Goal: Check status: Check status

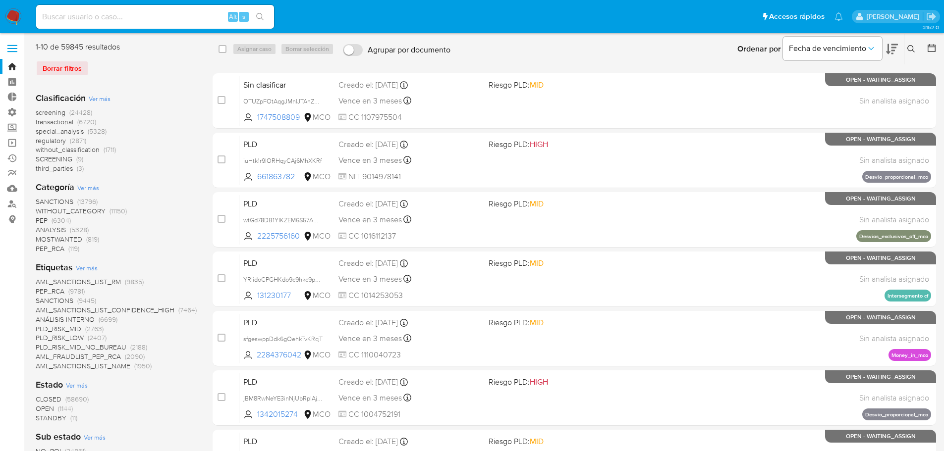
click at [96, 14] on input at bounding box center [155, 16] width 238 height 13
paste input "1973857452"
type input "1973857452"
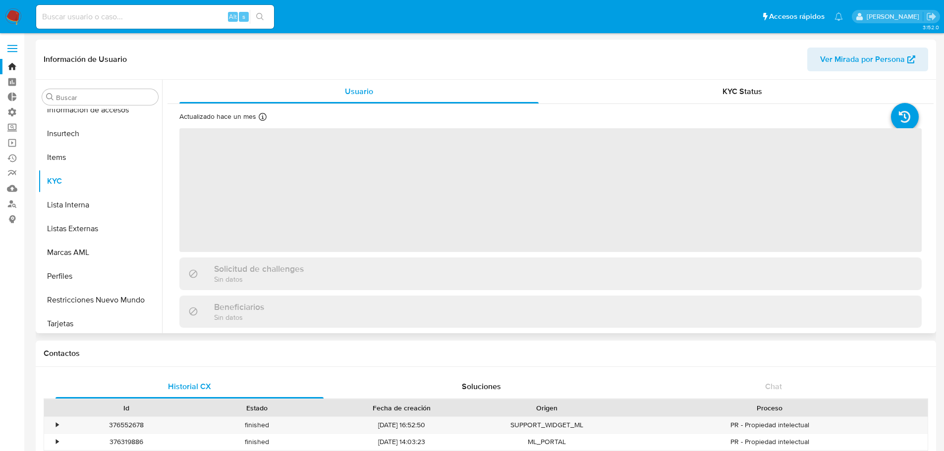
scroll to position [395, 0]
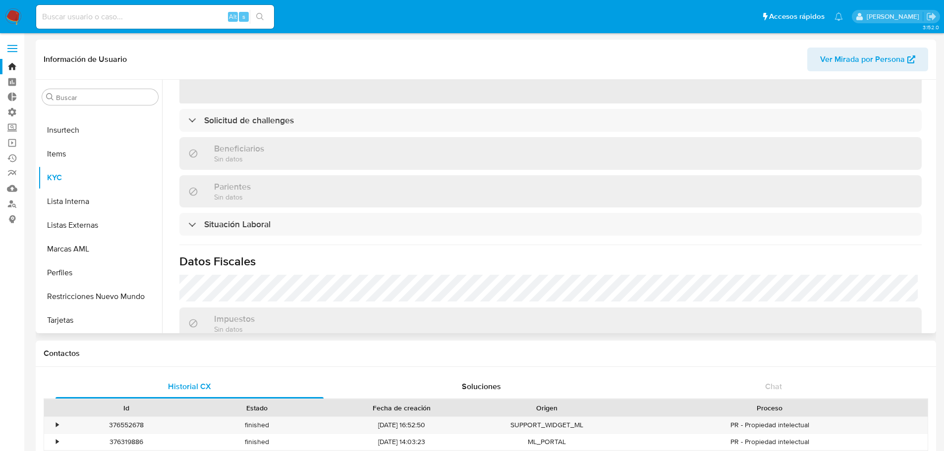
select select "10"
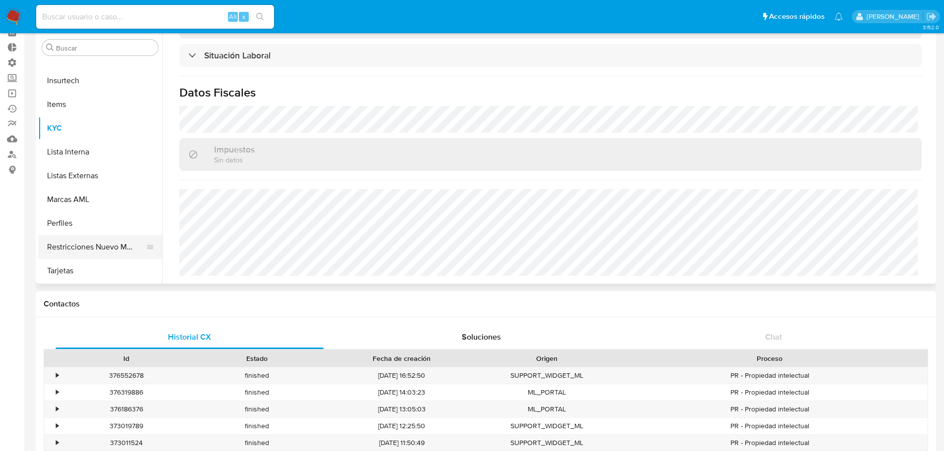
scroll to position [493, 0]
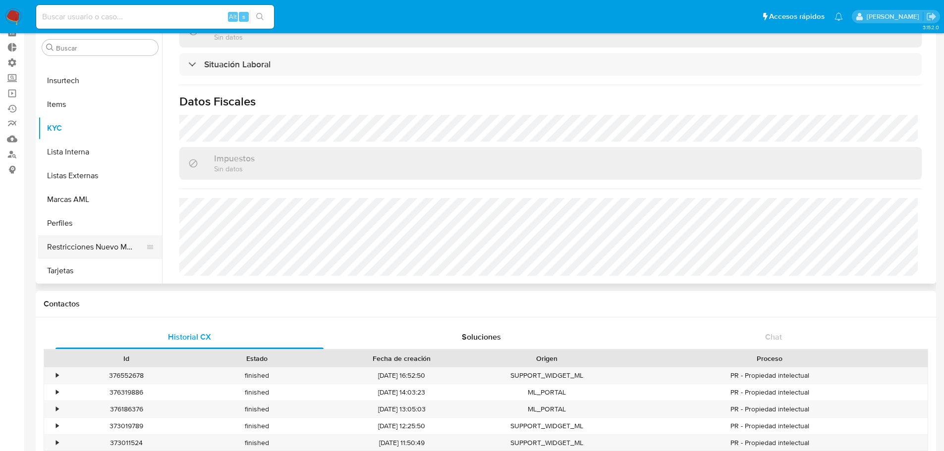
click at [109, 245] on button "Restricciones Nuevo Mundo" at bounding box center [96, 247] width 116 height 24
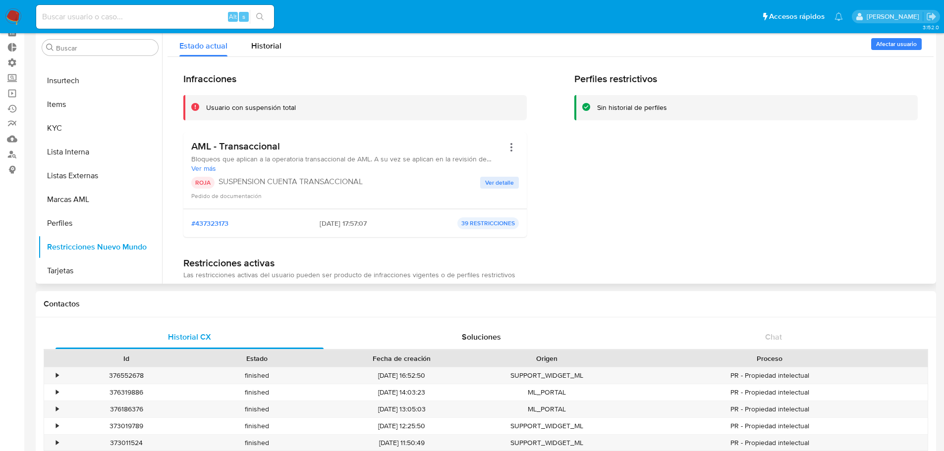
drag, startPoint x: 246, startPoint y: 146, endPoint x: 192, endPoint y: 149, distance: 53.6
click at [193, 149] on h3 "AML - Transaccional" at bounding box center [347, 146] width 313 height 12
drag, startPoint x: 225, startPoint y: 106, endPoint x: 291, endPoint y: 100, distance: 66.7
click at [291, 100] on div "Usuario con suspensión total" at bounding box center [354, 107] width 343 height 25
click at [291, 111] on div "Usuario con suspensión total" at bounding box center [251, 107] width 90 height 9
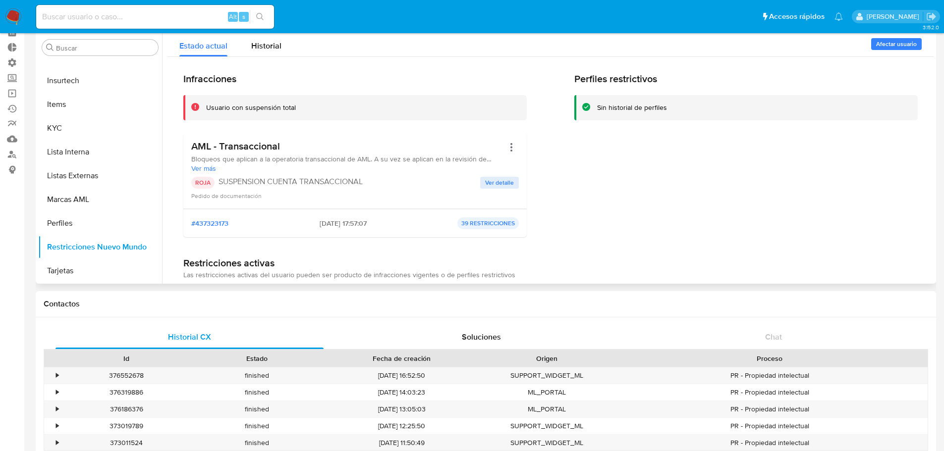
drag, startPoint x: 205, startPoint y: 78, endPoint x: 284, endPoint y: 84, distance: 79.5
click at [284, 84] on h2 "Infracciones" at bounding box center [354, 79] width 343 height 12
click at [284, 108] on div "Usuario con suspensión total" at bounding box center [251, 107] width 90 height 9
drag, startPoint x: 297, startPoint y: 103, endPoint x: 201, endPoint y: 111, distance: 96.4
click at [201, 111] on div "Usuario con suspensión total" at bounding box center [354, 107] width 343 height 25
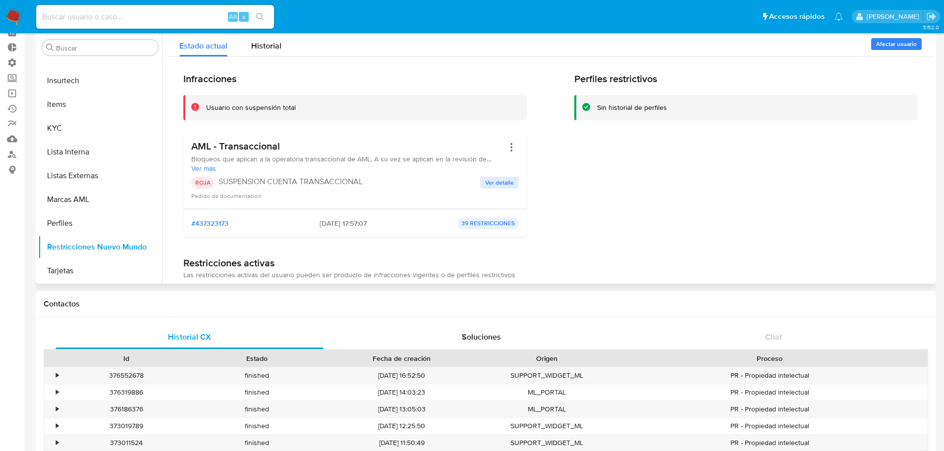
click at [322, 109] on div "Usuario con suspensión total" at bounding box center [362, 107] width 313 height 9
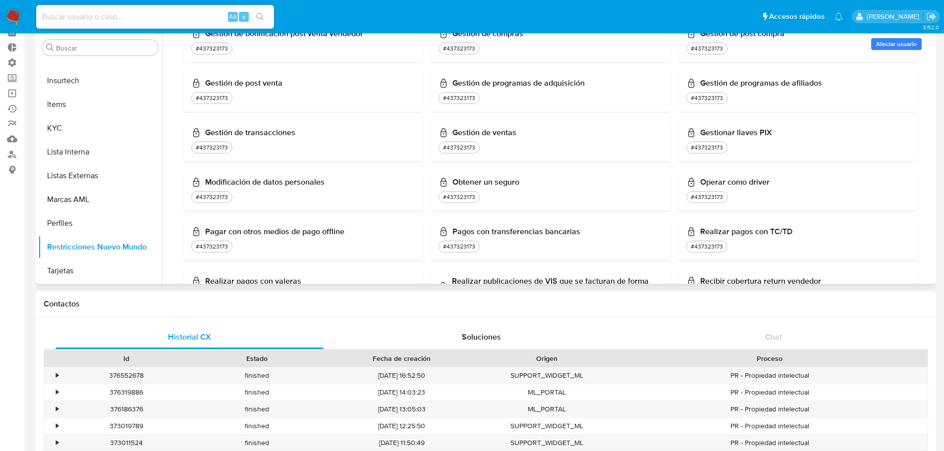
scroll to position [423, 0]
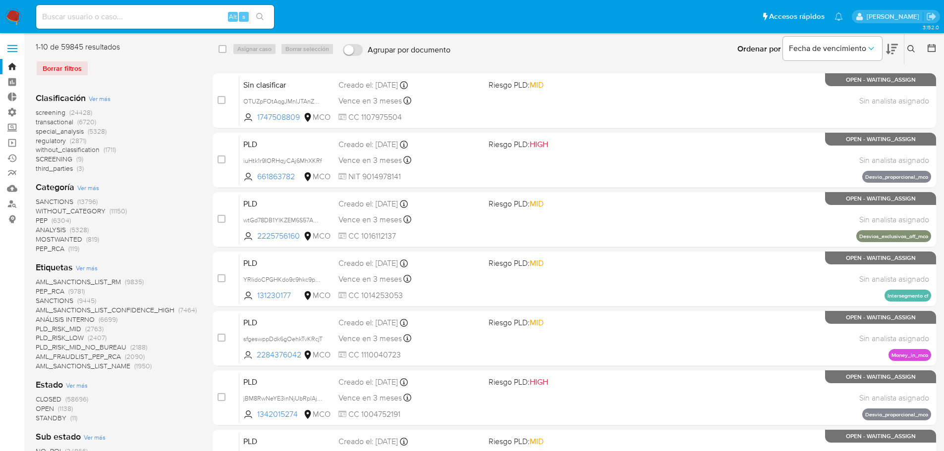
click at [179, 24] on div "Alt s" at bounding box center [155, 17] width 238 height 24
click at [176, 19] on input at bounding box center [155, 16] width 238 height 13
paste input "1973857452"
type input "1973857452"
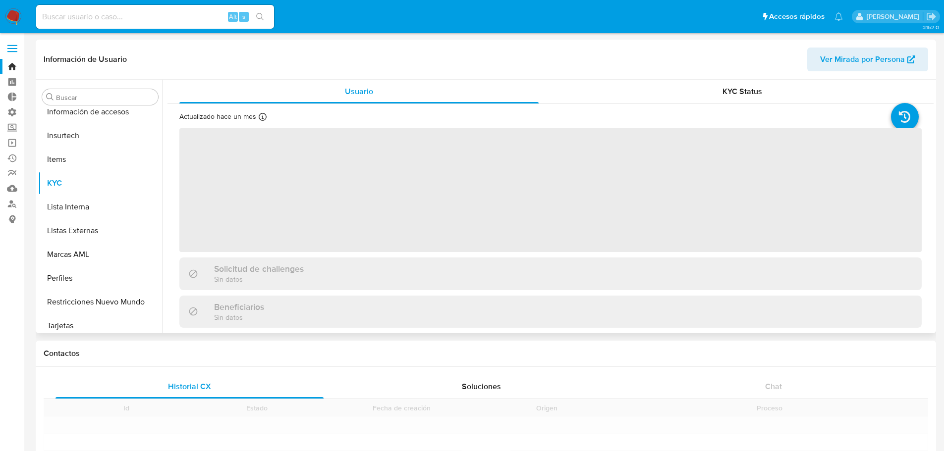
scroll to position [395, 0]
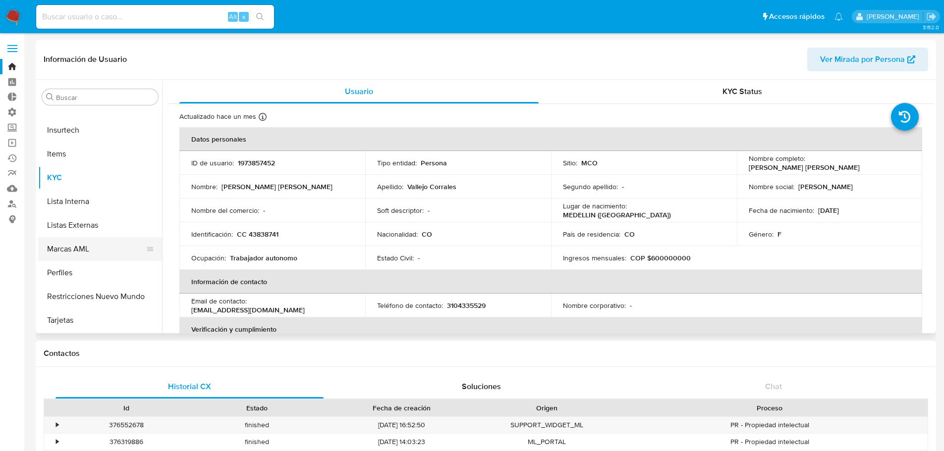
select select "10"
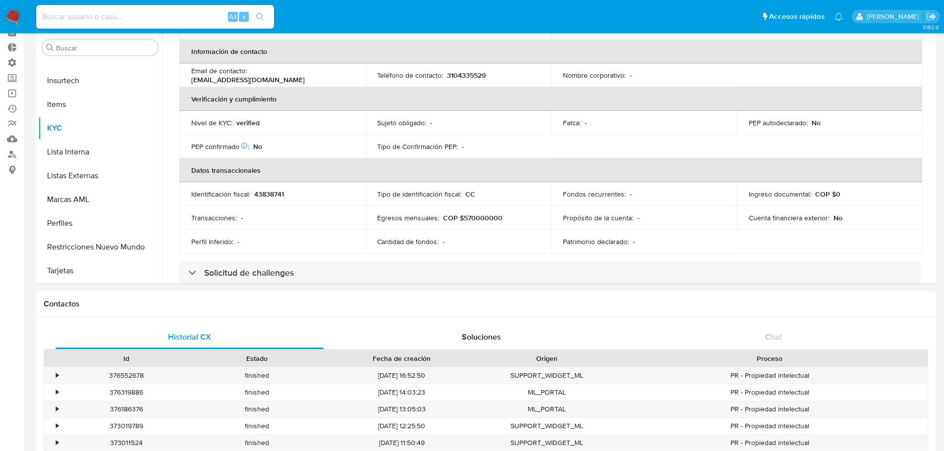
scroll to position [198, 0]
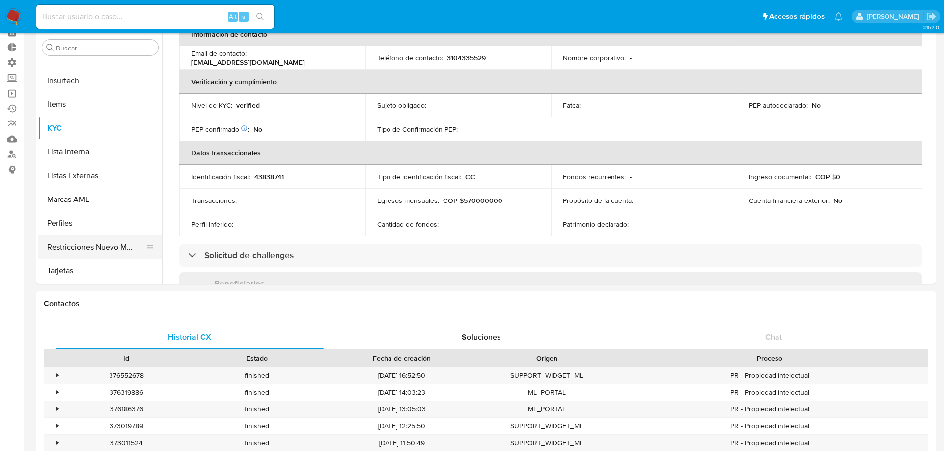
click at [106, 251] on button "Restricciones Nuevo Mundo" at bounding box center [96, 247] width 116 height 24
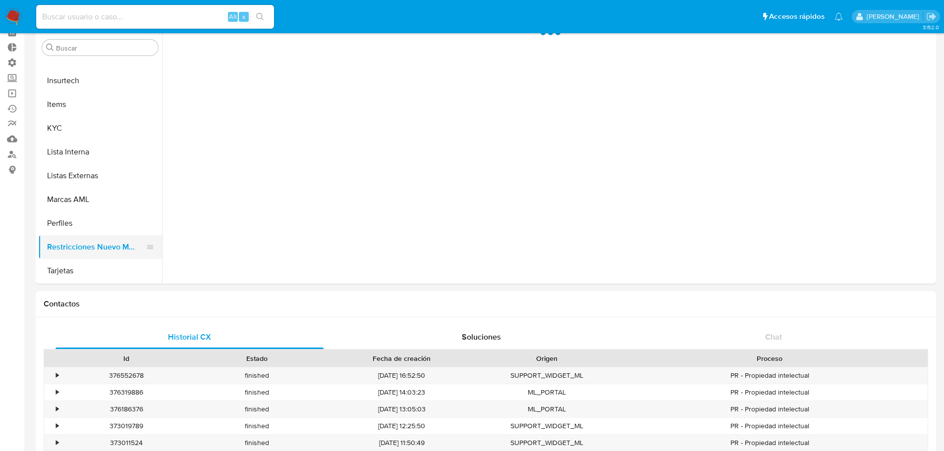
scroll to position [0, 0]
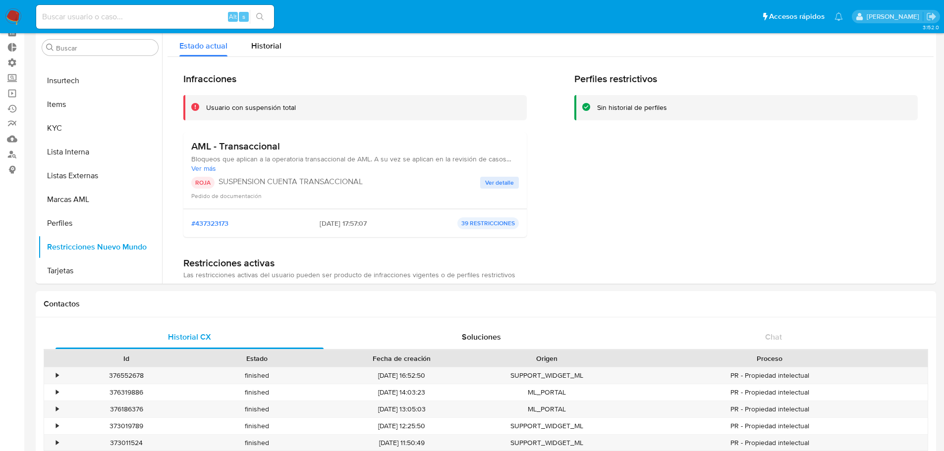
click at [495, 226] on p "39 RESTRICCIONES" at bounding box center [487, 223] width 61 height 12
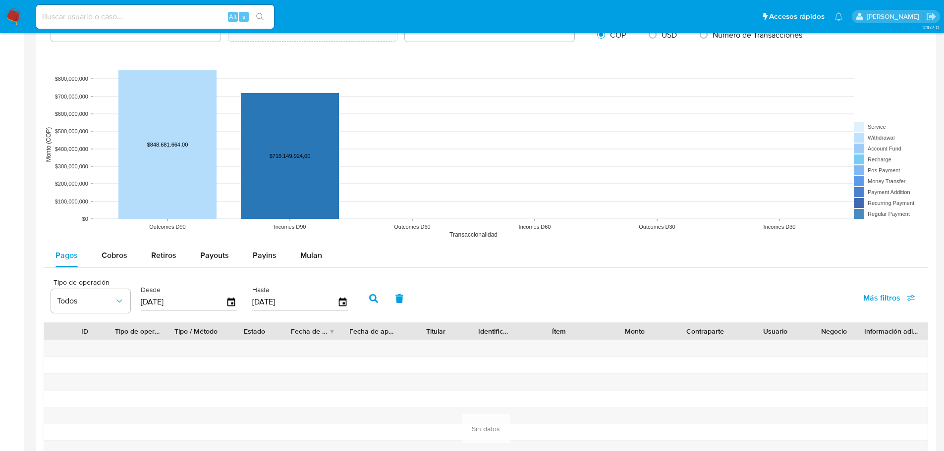
scroll to position [644, 0]
